Goal: Check status: Check status

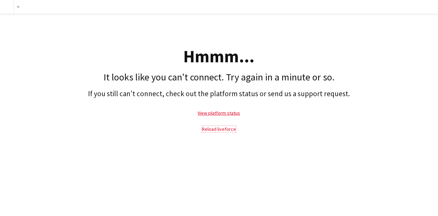
click at [217, 129] on link "Reload liveforce" at bounding box center [219, 129] width 34 height 6
click at [221, 129] on link "Reload liveforce" at bounding box center [219, 129] width 34 height 6
click at [221, 114] on link "View platform status" at bounding box center [219, 113] width 42 height 6
click at [222, 138] on div "Hmmm... It looks like you can't connect. Try again in a minute or so. If you st…" at bounding box center [219, 77] width 438 height 127
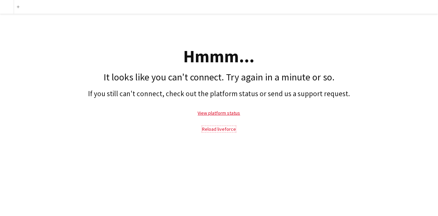
click at [225, 131] on link "Reload liveforce" at bounding box center [219, 129] width 34 height 6
click at [210, 130] on link "Reload liveforce" at bounding box center [219, 129] width 34 height 6
